Goal: Task Accomplishment & Management: Complete application form

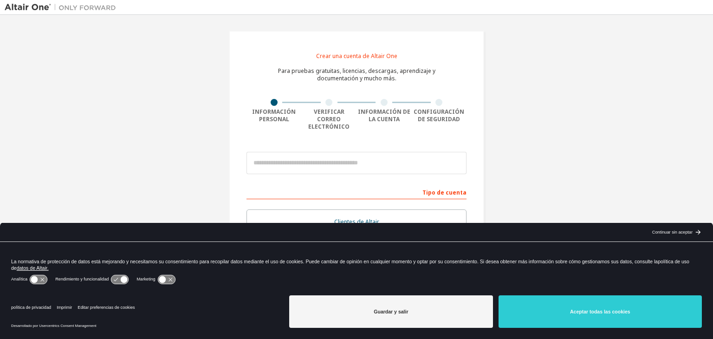
click at [626, 180] on div "Crear una cuenta de Altair One Para pruebas gratuitas, licencias, descargas, ap…" at bounding box center [357, 274] width 704 height 509
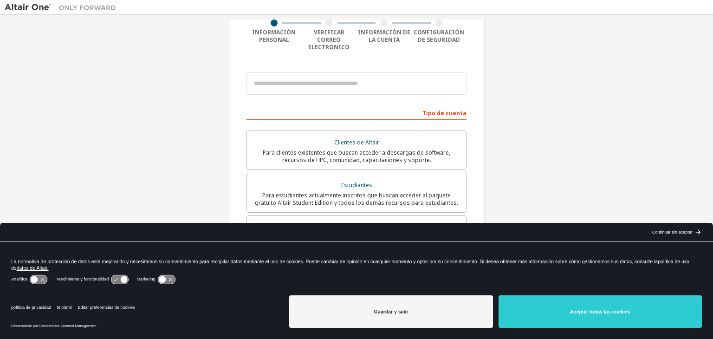
scroll to position [80, 0]
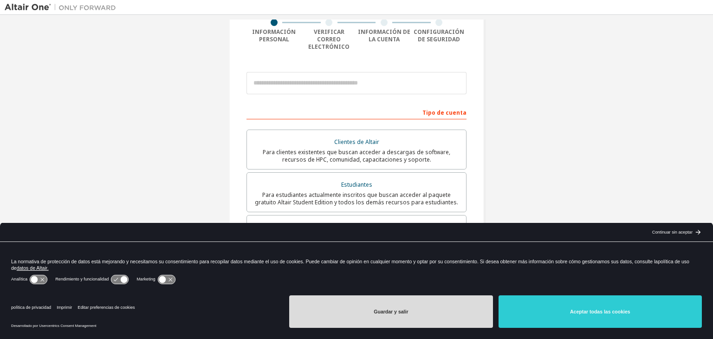
drag, startPoint x: 539, startPoint y: 198, endPoint x: 420, endPoint y: 318, distance: 168.8
click at [420, 318] on button "Guardar y salir" at bounding box center [390, 311] width 203 height 33
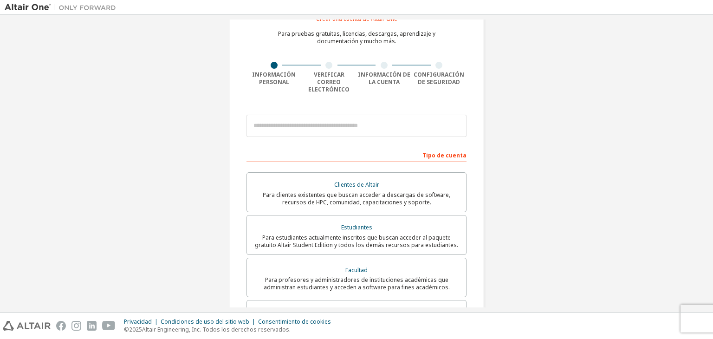
scroll to position [33, 0]
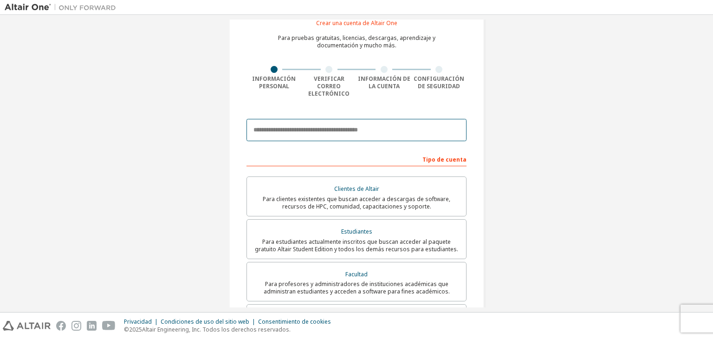
click at [429, 129] on input "email" at bounding box center [357, 130] width 220 height 22
type input "*"
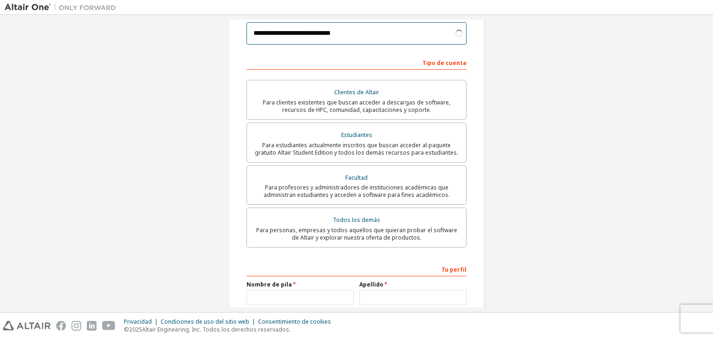
scroll to position [130, 0]
type input "**********"
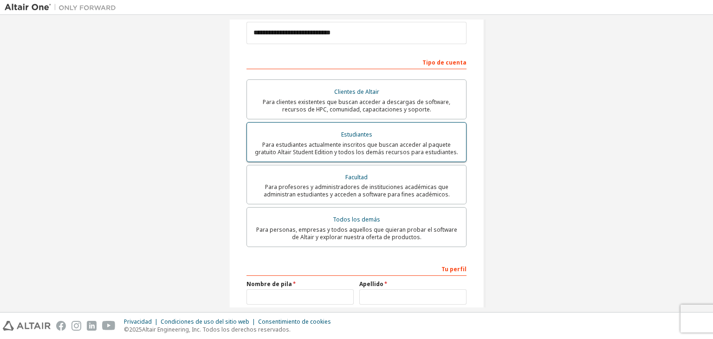
click at [368, 141] on font "Para estudiantes actualmente inscritos que buscan acceder al paquete gratuito A…" at bounding box center [356, 148] width 203 height 15
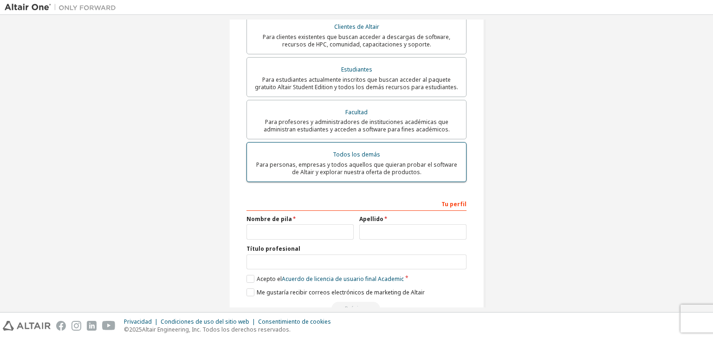
scroll to position [215, 0]
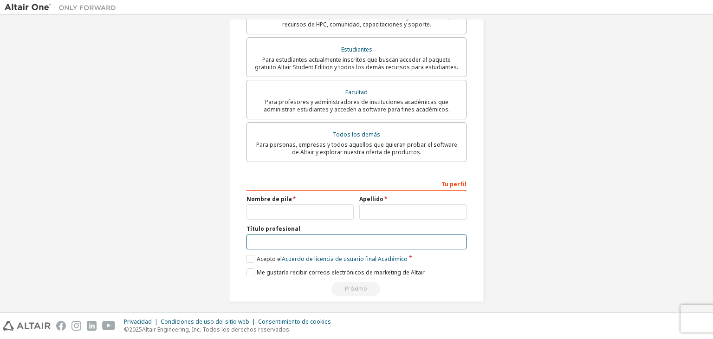
click at [288, 236] on input "text" at bounding box center [357, 241] width 220 height 15
click at [276, 204] on input "text" at bounding box center [300, 211] width 107 height 15
type input "*****"
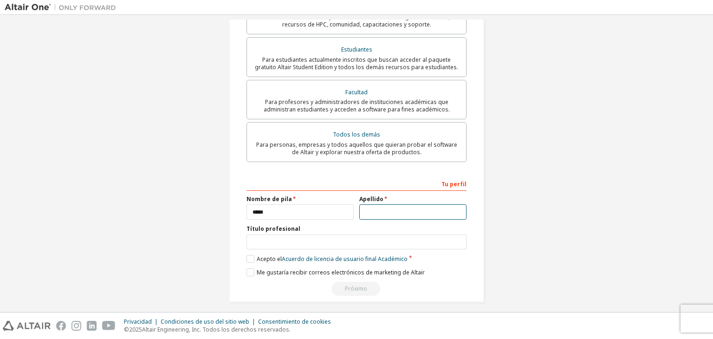
click at [366, 209] on input "text" at bounding box center [412, 211] width 107 height 15
type input "*******"
click at [269, 235] on input "text" at bounding box center [357, 241] width 220 height 15
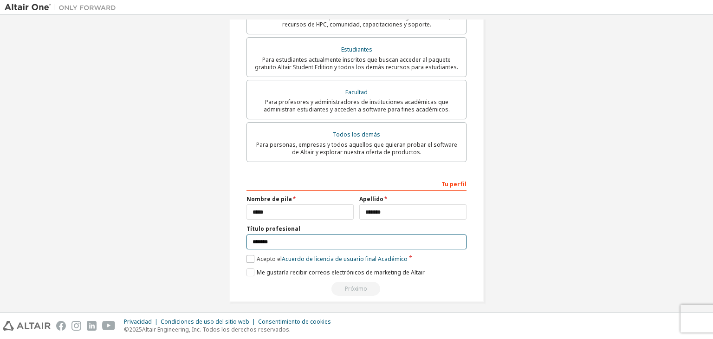
type input "*******"
click at [247, 256] on label "Acepto el Acuerdo de licencia de usuario final Académico" at bounding box center [327, 259] width 161 height 8
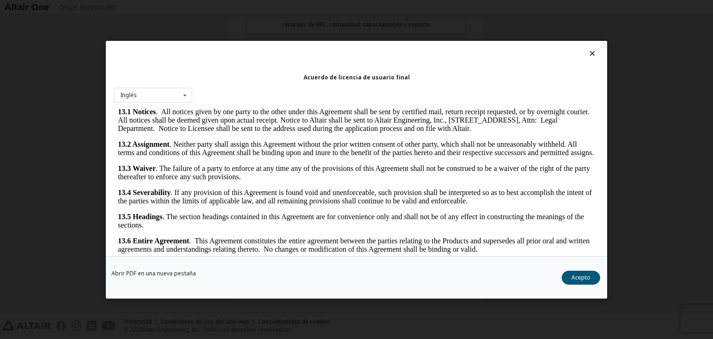
scroll to position [15, 0]
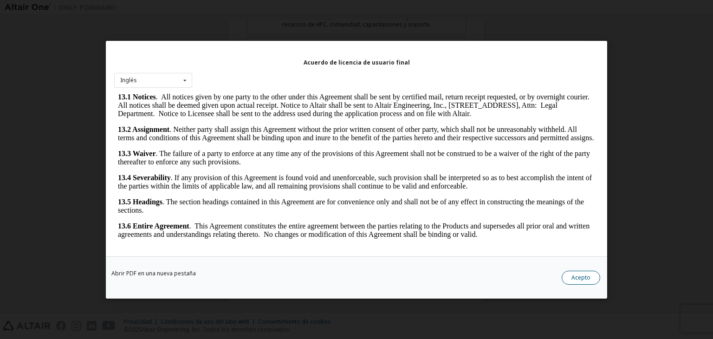
click at [581, 279] on font "Acepto" at bounding box center [581, 277] width 19 height 8
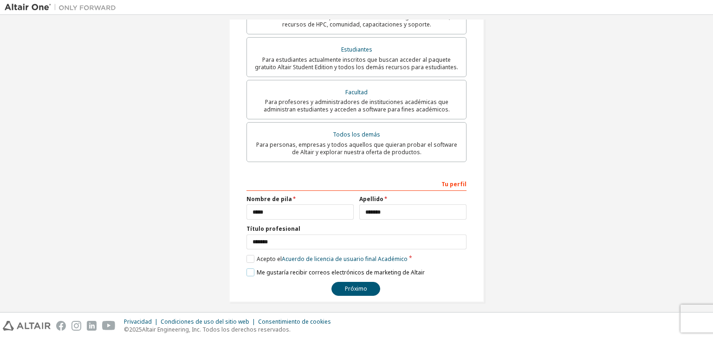
click at [247, 268] on label "Me gustaría recibir correos electrónicos de marketing de Altair" at bounding box center [336, 272] width 178 height 8
click at [345, 285] on font "Próximo" at bounding box center [356, 289] width 22 height 8
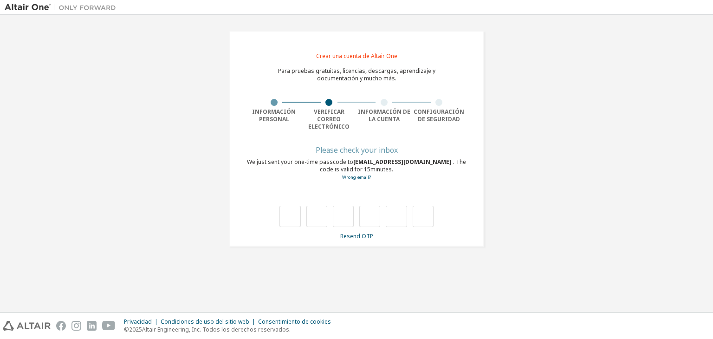
scroll to position [0, 0]
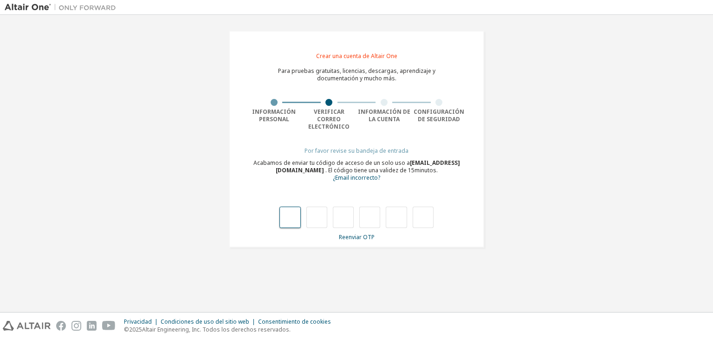
type input "*"
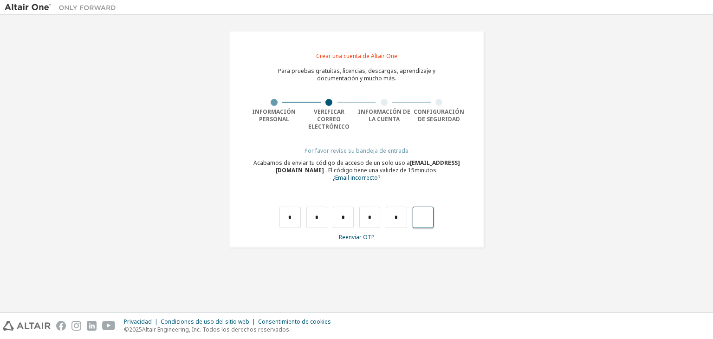
type input "*"
